Goal: Browse casually: Explore the website without a specific task or goal

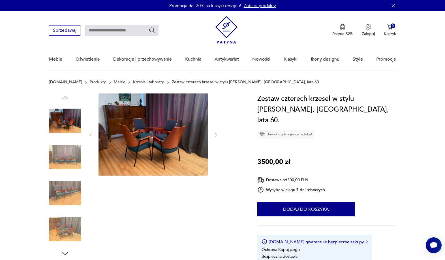
click at [215, 134] on icon "button" at bounding box center [216, 135] width 5 height 5
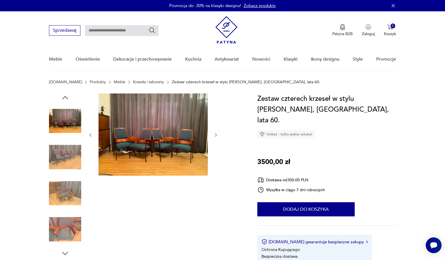
click at [215, 134] on icon "button" at bounding box center [216, 135] width 5 height 5
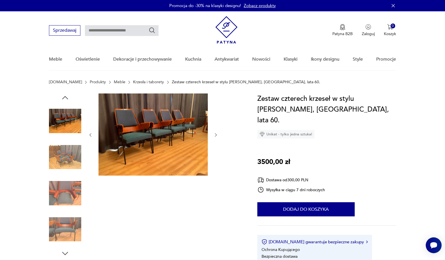
click at [215, 135] on icon "button" at bounding box center [216, 135] width 5 height 5
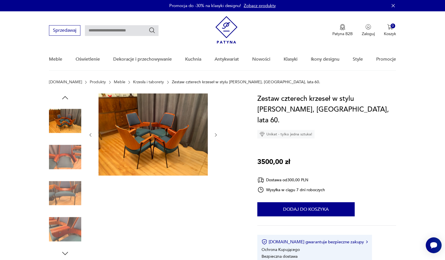
click at [215, 135] on icon "button" at bounding box center [216, 135] width 5 height 5
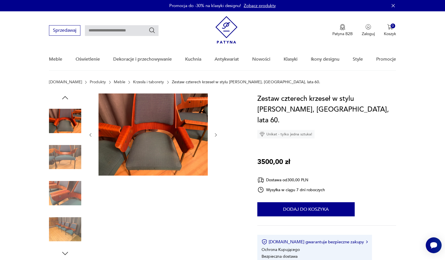
click at [212, 136] on div at bounding box center [153, 134] width 130 height 83
click at [215, 135] on icon "button" at bounding box center [216, 135] width 5 height 5
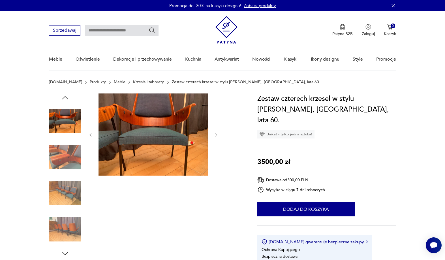
click at [215, 135] on icon "button" at bounding box center [216, 135] width 5 height 5
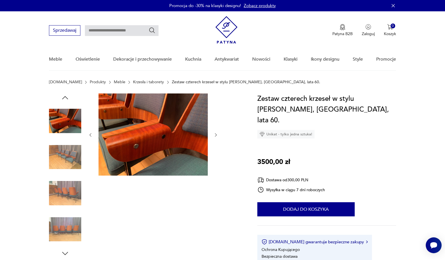
click at [215, 135] on icon "button" at bounding box center [216, 135] width 5 height 5
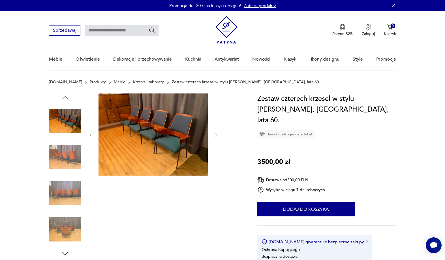
click at [215, 135] on icon "button" at bounding box center [216, 135] width 5 height 5
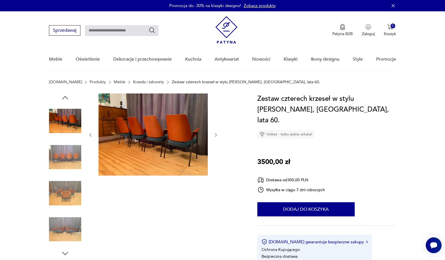
click at [215, 135] on icon "button" at bounding box center [216, 135] width 5 height 5
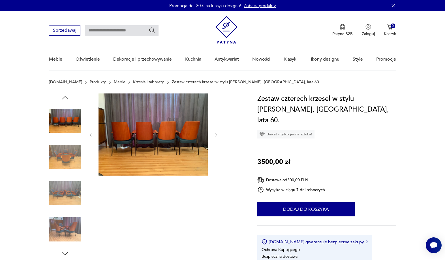
click at [215, 135] on icon "button" at bounding box center [216, 135] width 5 height 5
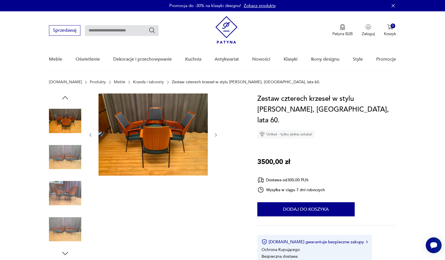
click at [215, 135] on icon "button" at bounding box center [216, 135] width 5 height 5
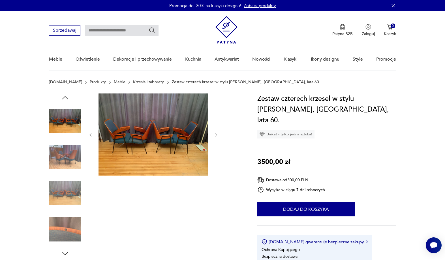
click at [215, 135] on icon "button" at bounding box center [216, 135] width 5 height 5
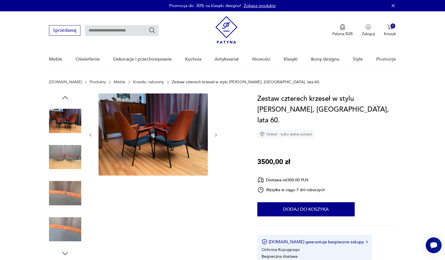
click at [215, 135] on icon "button" at bounding box center [216, 135] width 5 height 5
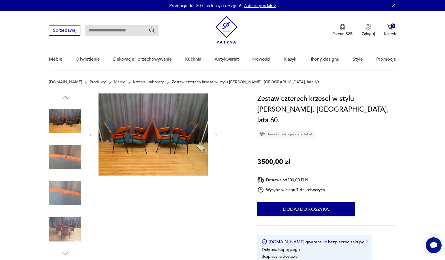
click at [215, 135] on icon "button" at bounding box center [216, 135] width 5 height 5
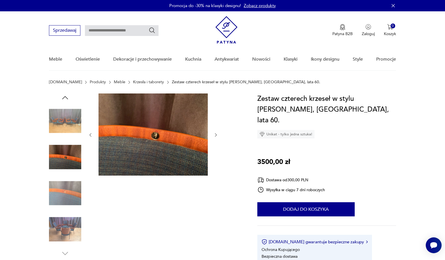
click at [215, 135] on icon "button" at bounding box center [216, 135] width 5 height 5
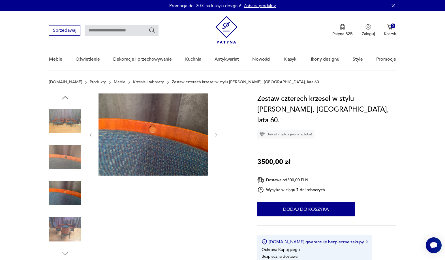
click at [215, 135] on icon "button" at bounding box center [216, 135] width 5 height 5
